Goal: Task Accomplishment & Management: Manage account settings

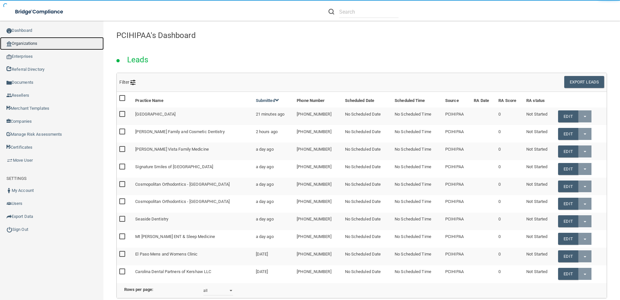
click at [21, 39] on link "Organizations" at bounding box center [52, 43] width 104 height 13
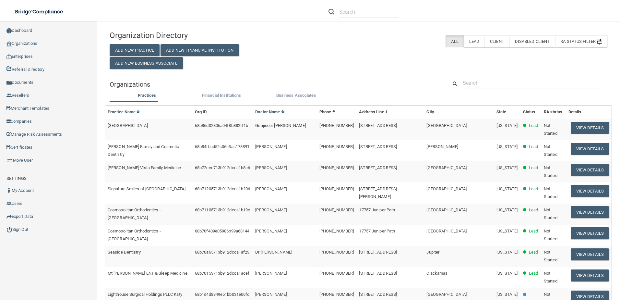
click at [566, 121] on td "View Details" at bounding box center [589, 129] width 46 height 21
click at [574, 125] on button "View Details" at bounding box center [590, 128] width 38 height 12
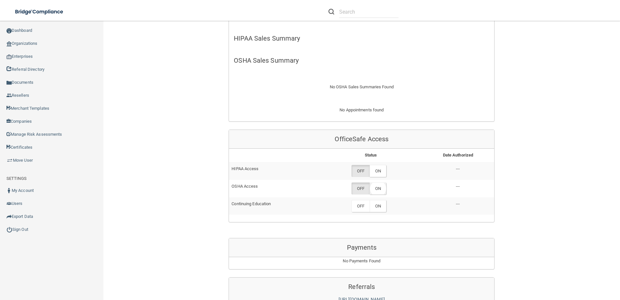
scroll to position [194, 0]
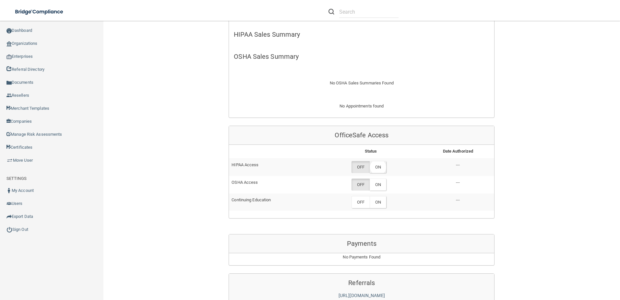
click at [377, 165] on label "ON" at bounding box center [378, 167] width 17 height 12
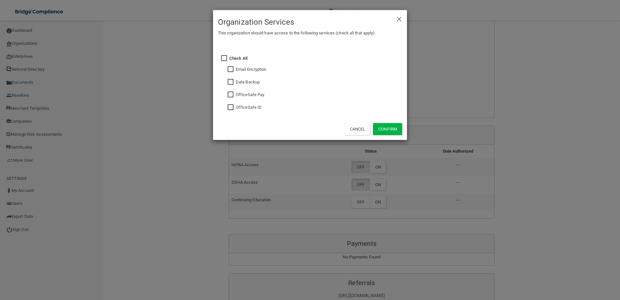
click at [226, 106] on div "Check All Email Encryption Data Backup OfficeSafe Pay OfficeSafe ID" at bounding box center [315, 81] width 183 height 71
click at [228, 106] on input "checkbox" at bounding box center [231, 107] width 7 height 5
checkbox input "true"
click at [229, 82] on input "checkbox" at bounding box center [231, 81] width 7 height 5
checkbox input "true"
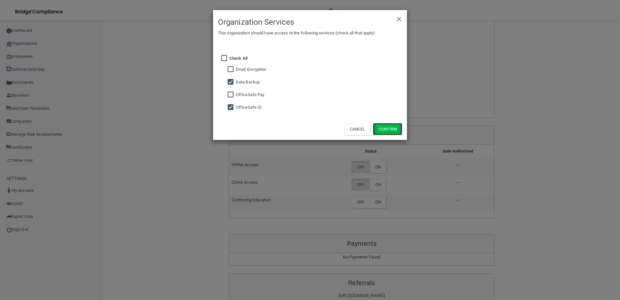
click at [390, 127] on button "Confirm" at bounding box center [387, 129] width 29 height 12
click at [378, 187] on div "× Close Organization Services This organization should have access to the follo…" at bounding box center [310, 150] width 620 height 300
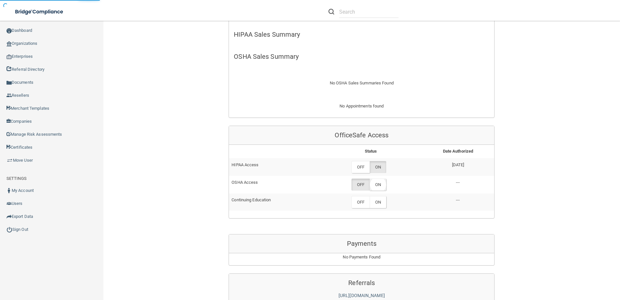
click at [378, 182] on label "ON" at bounding box center [378, 184] width 17 height 12
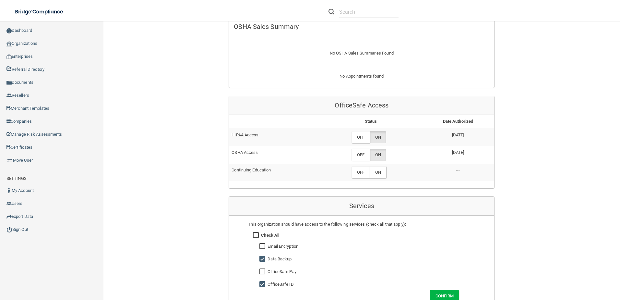
scroll to position [227, 0]
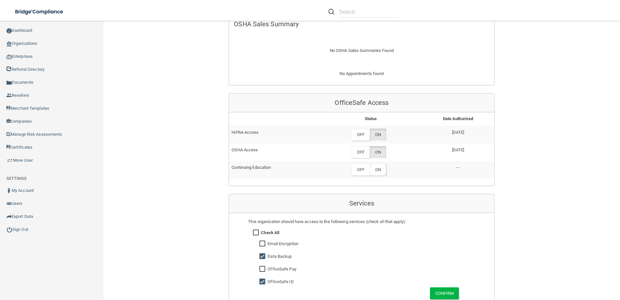
click at [381, 173] on label "ON" at bounding box center [378, 169] width 17 height 12
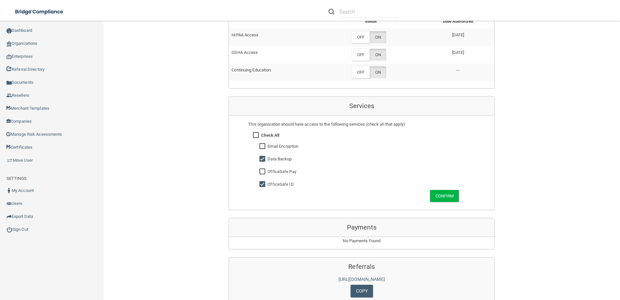
scroll to position [419, 0]
